Goal: Check status: Check status

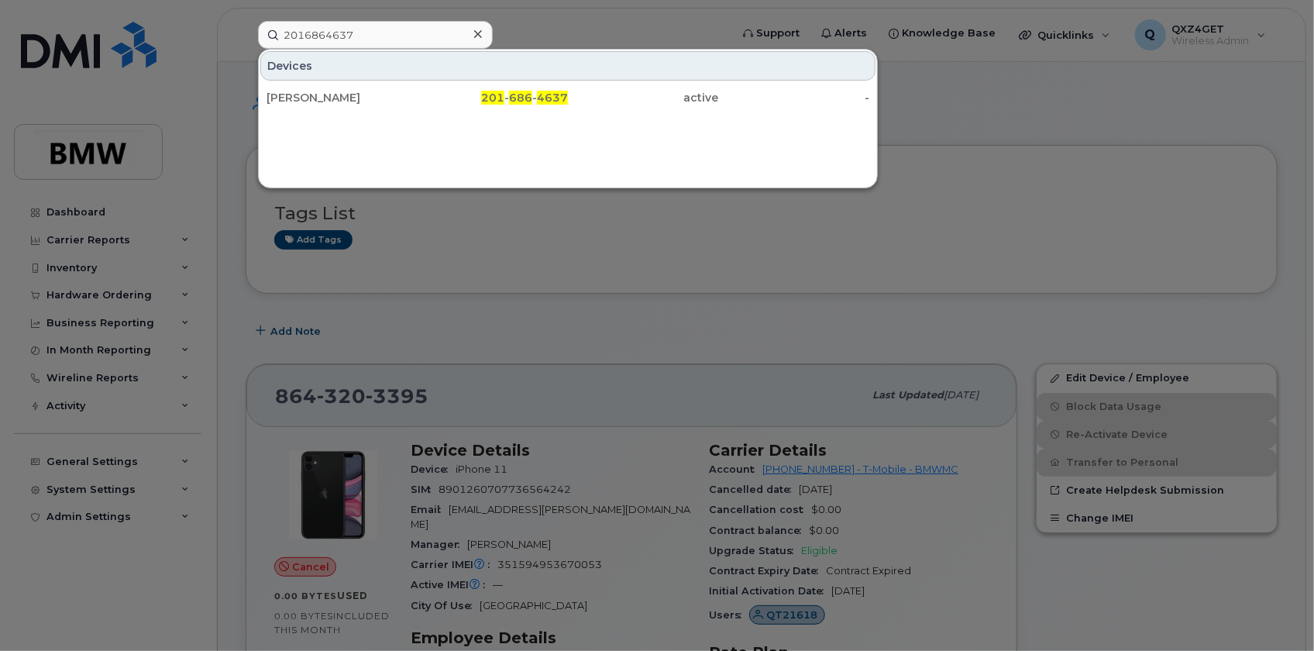
drag, startPoint x: 371, startPoint y: 27, endPoint x: 289, endPoint y: 29, distance: 82.2
click at [271, 26] on input "2016864637" at bounding box center [375, 35] width 235 height 28
drag, startPoint x: 390, startPoint y: 36, endPoint x: 129, endPoint y: 15, distance: 261.3
click at [246, 21] on div "2016864637 Devices Alanna Tracey-Bahri 201 - 686 - 4637 active -" at bounding box center [489, 35] width 487 height 28
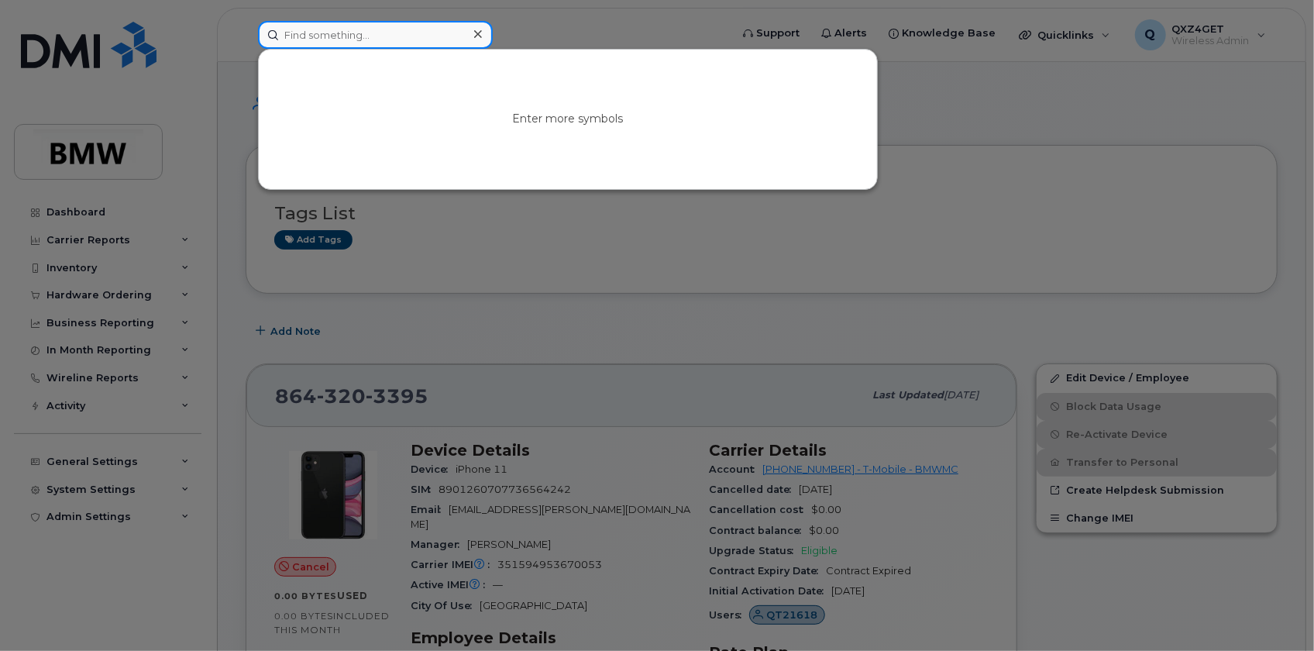
click at [355, 31] on input at bounding box center [375, 35] width 235 height 28
paste input "8645673738"
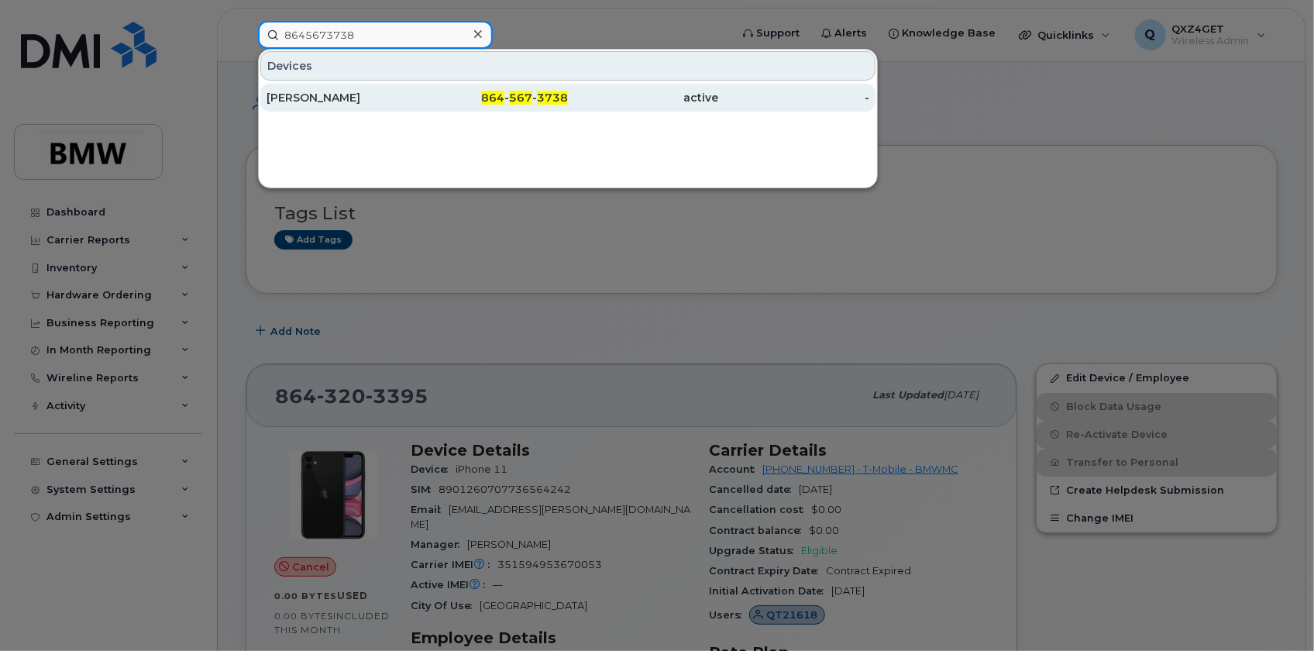
type input "8645673738"
click at [312, 95] on div "Terry Gardner" at bounding box center [342, 97] width 151 height 15
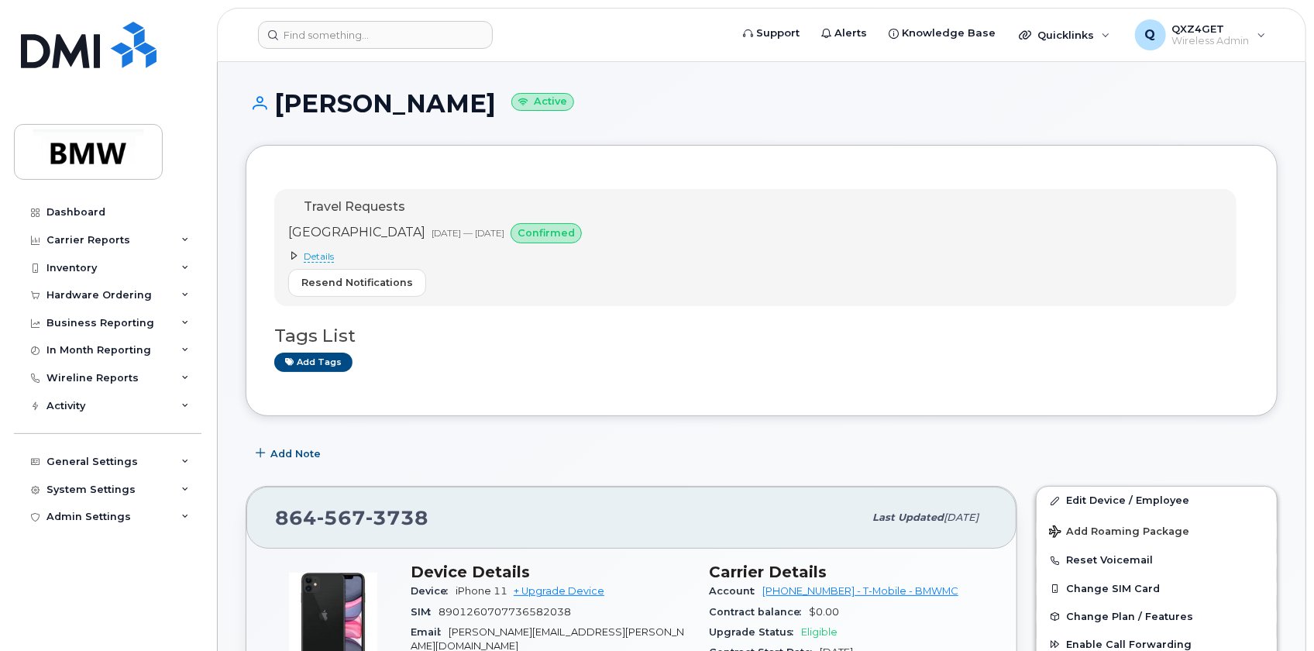
drag, startPoint x: 119, startPoint y: 299, endPoint x: 113, endPoint y: 311, distance: 13.2
click at [119, 299] on div "Hardware Ordering" at bounding box center [98, 295] width 105 height 12
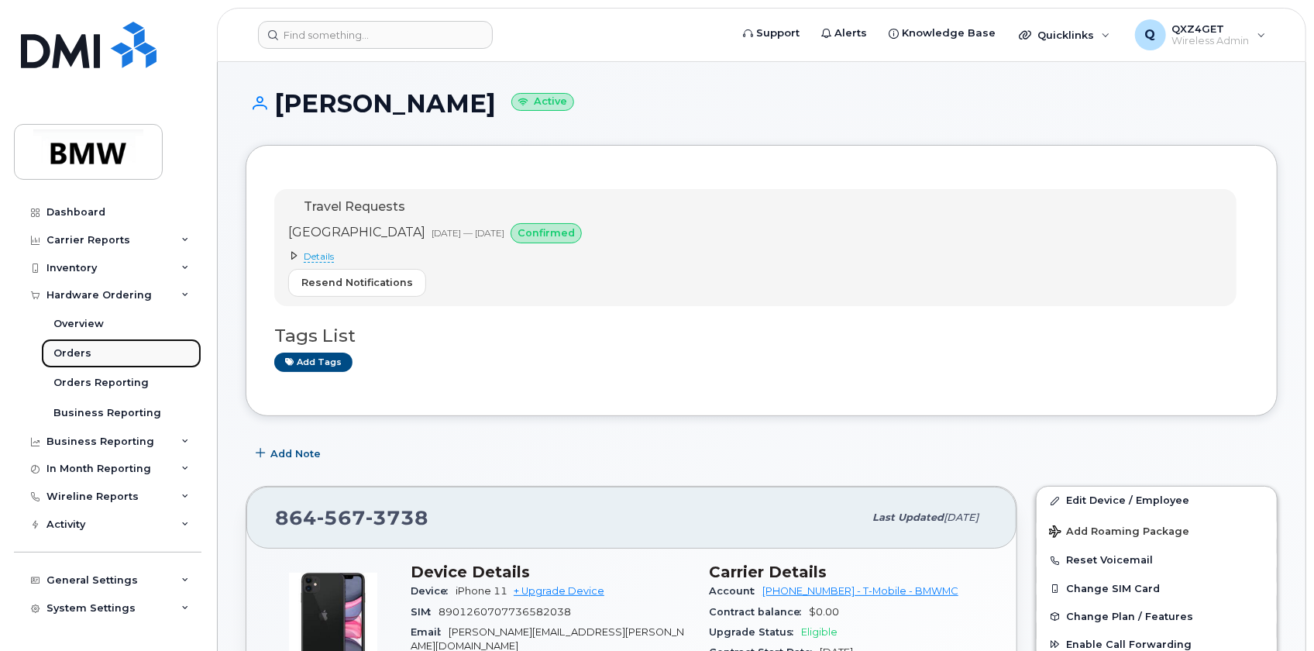
click at [77, 350] on div "Orders" at bounding box center [72, 353] width 38 height 14
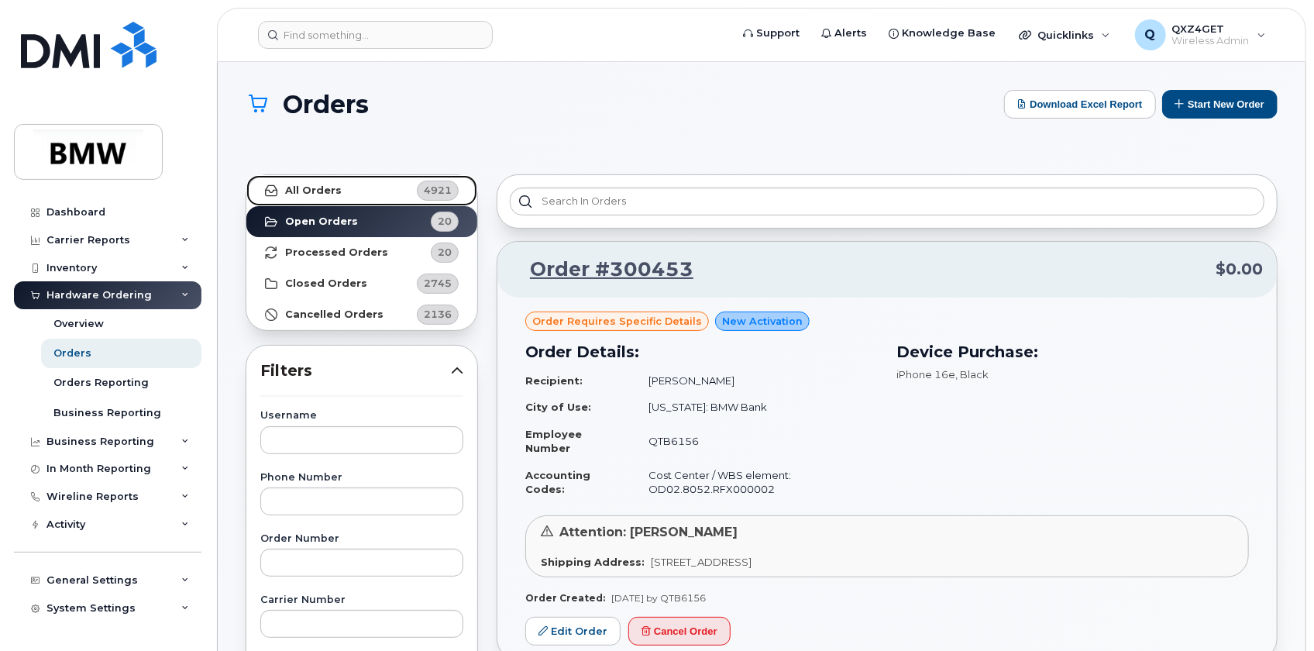
click at [314, 191] on strong "All Orders" at bounding box center [313, 190] width 57 height 12
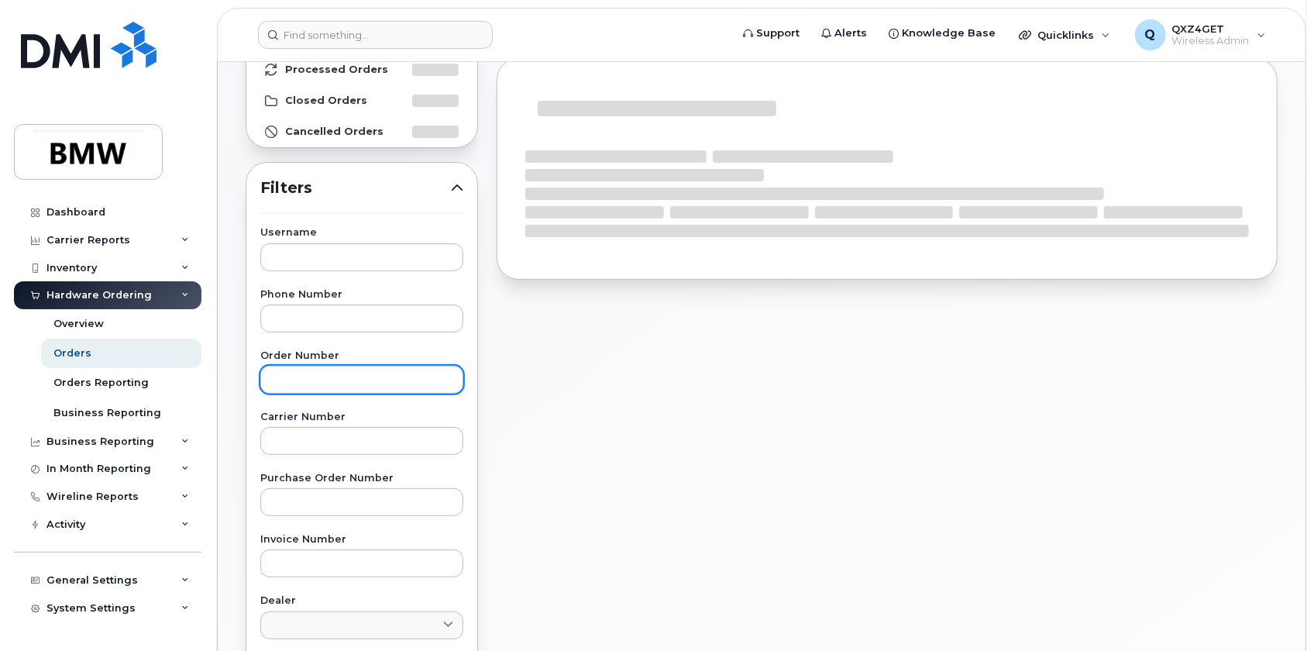
scroll to position [211, 0]
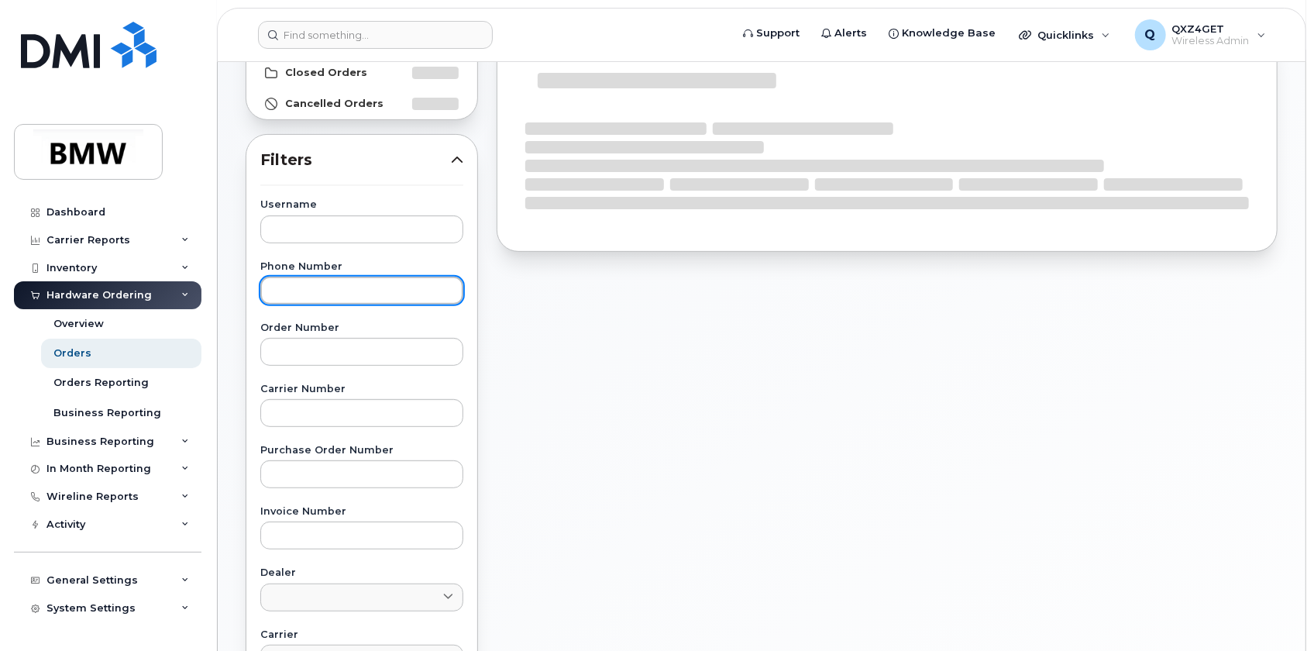
click at [283, 284] on input "text" at bounding box center [361, 291] width 203 height 28
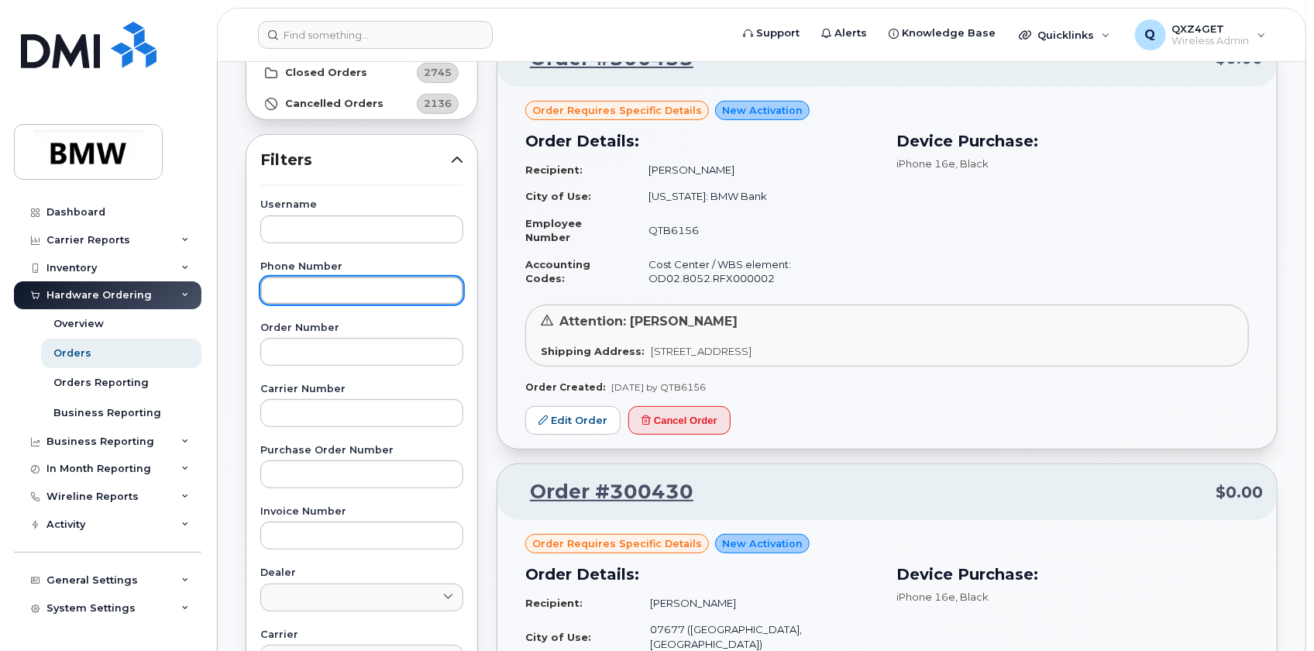
paste input "8645673738"
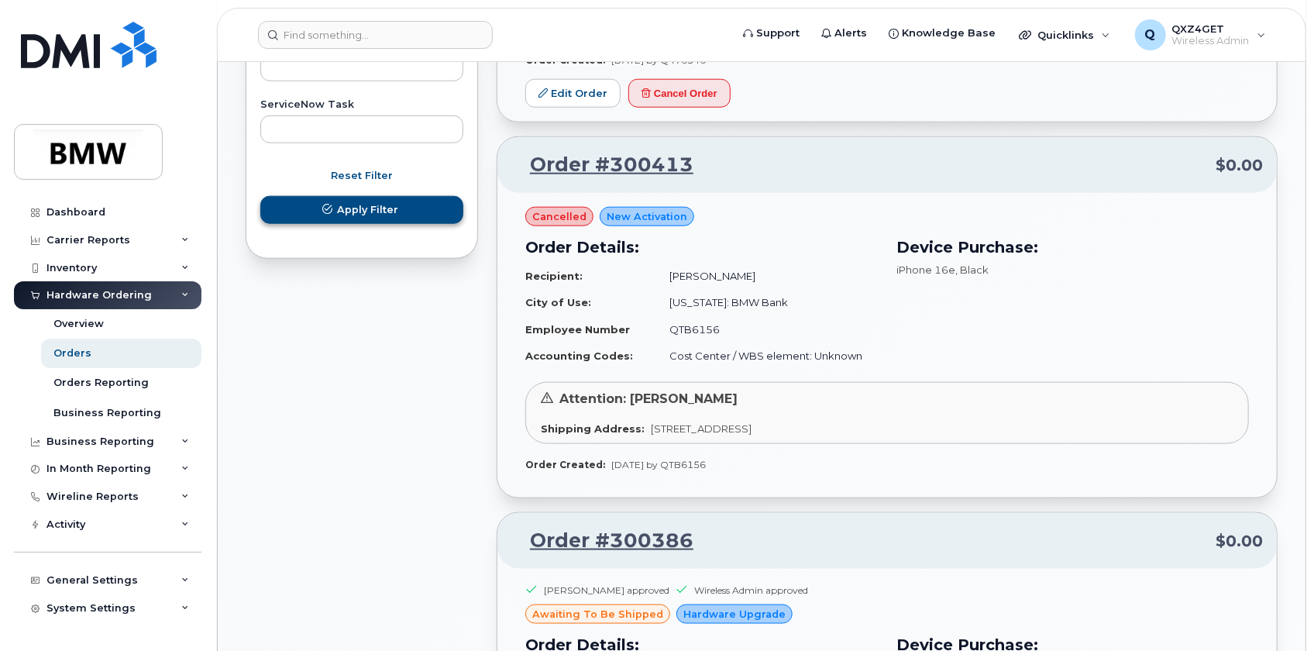
type input "8645673738"
drag, startPoint x: 379, startPoint y: 212, endPoint x: 391, endPoint y: 215, distance: 11.9
click at [379, 212] on span "Apply Filter" at bounding box center [367, 209] width 61 height 15
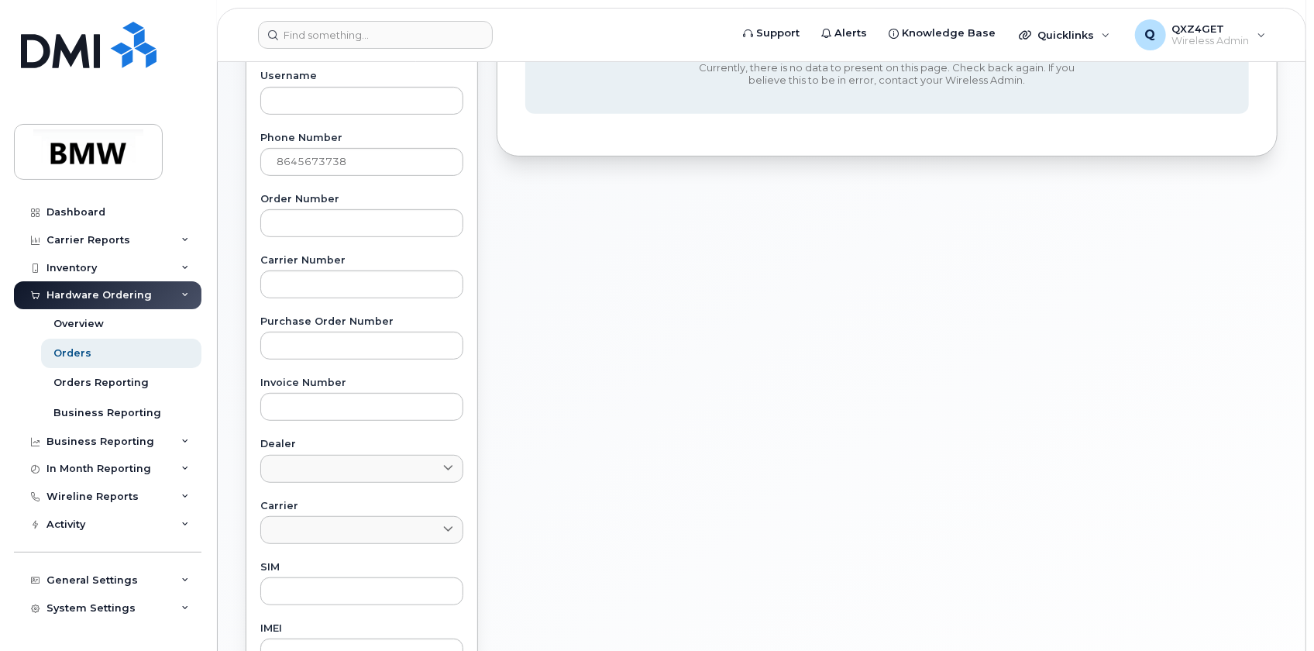
scroll to position [352, 0]
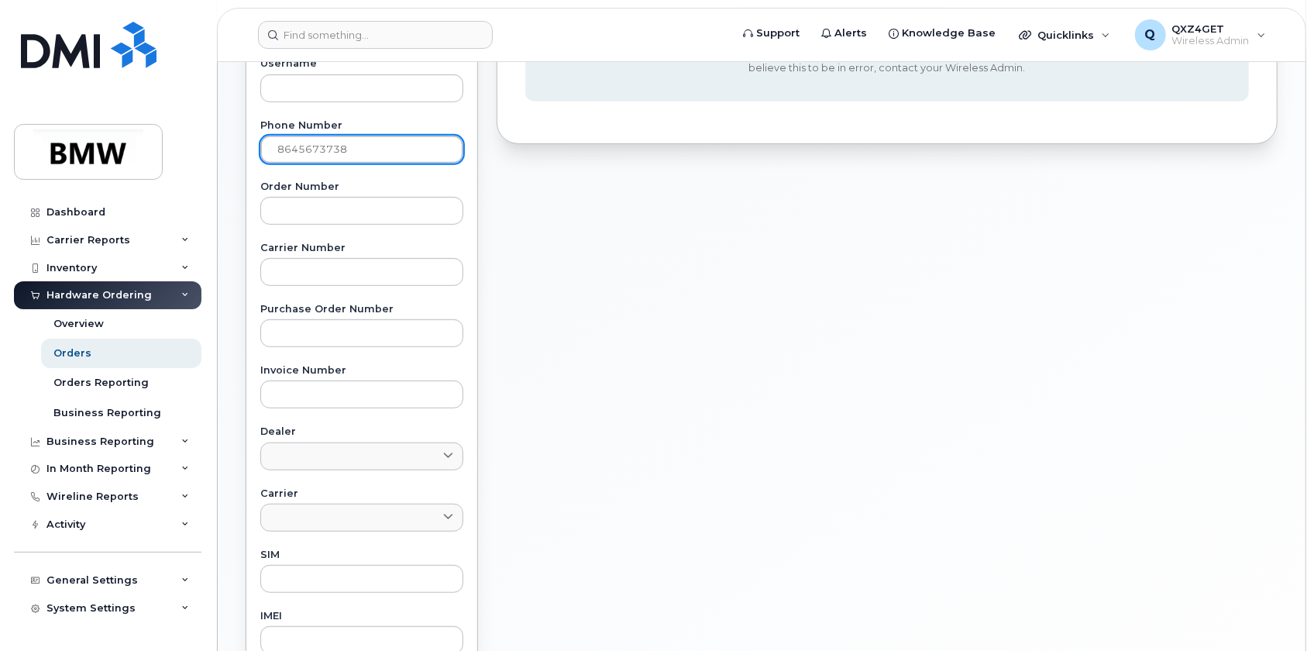
click at [277, 147] on input "8645673738" at bounding box center [361, 150] width 203 height 28
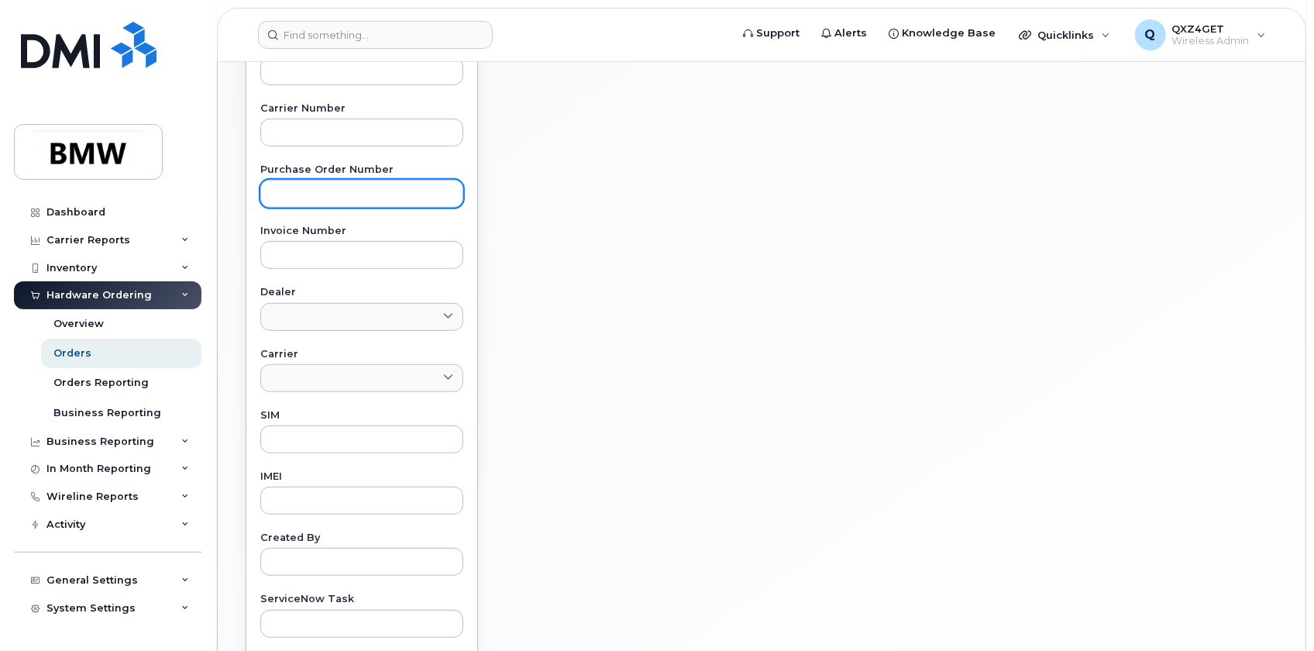
scroll to position [493, 0]
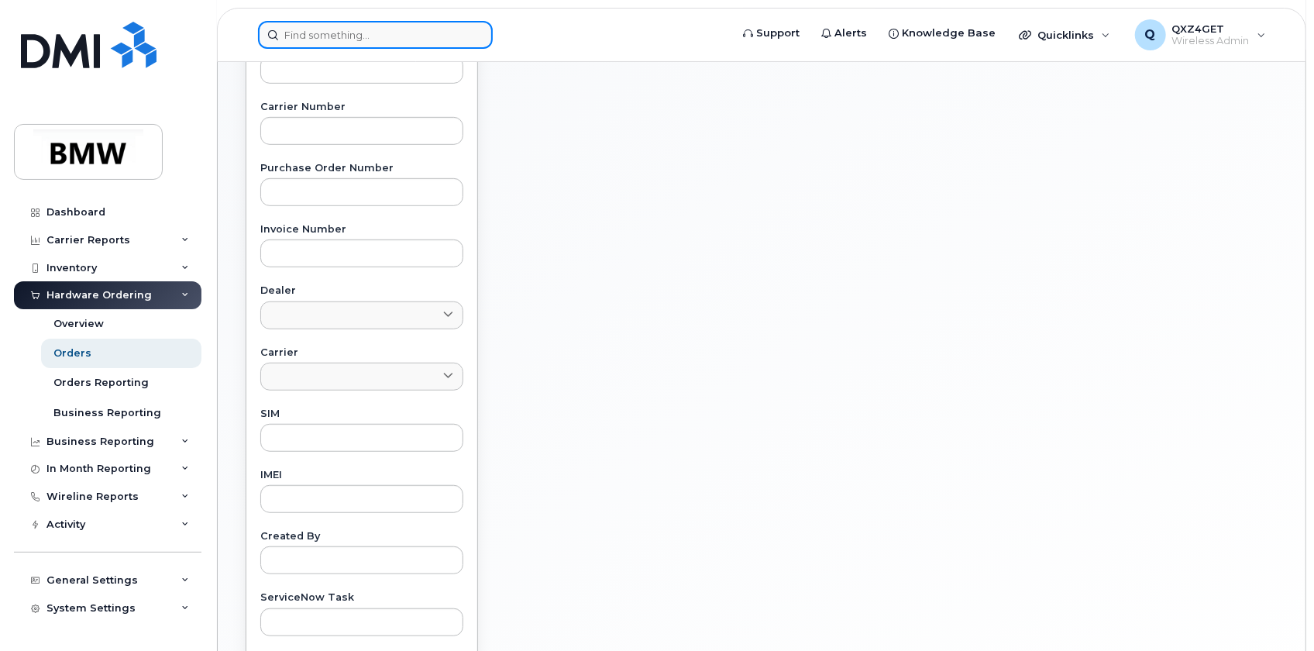
click at [298, 32] on input at bounding box center [375, 35] width 235 height 28
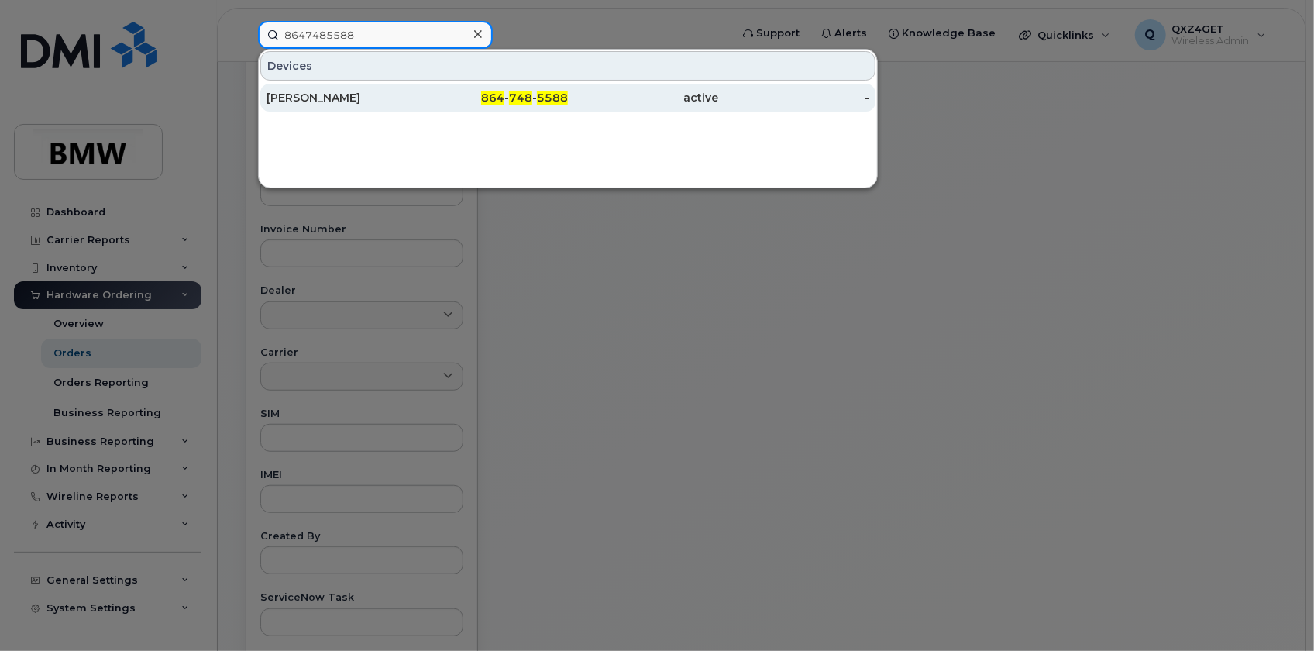
type input "8647485588"
click at [311, 108] on div "[PERSON_NAME]" at bounding box center [342, 98] width 151 height 28
